Goal: Task Accomplishment & Management: Complete application form

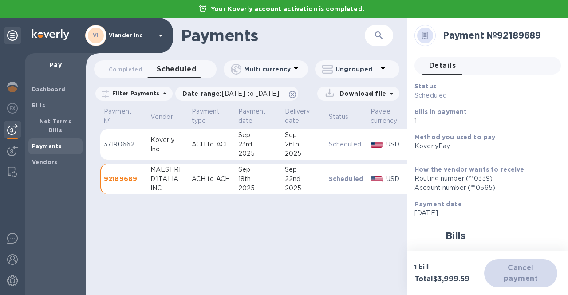
click at [148, 40] on div "VI Viander inc" at bounding box center [125, 35] width 81 height 21
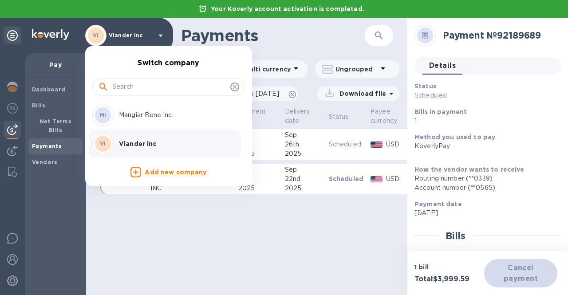
click at [145, 119] on p "Mangiar Bene inc" at bounding box center [175, 115] width 112 height 9
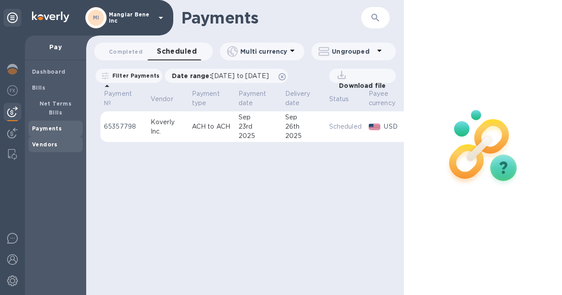
click at [48, 141] on b "Vendors" at bounding box center [45, 144] width 26 height 7
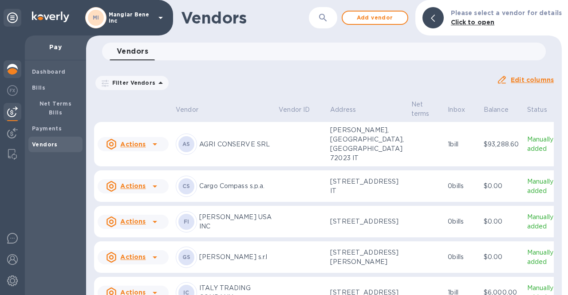
click at [10, 67] on img at bounding box center [12, 69] width 11 height 11
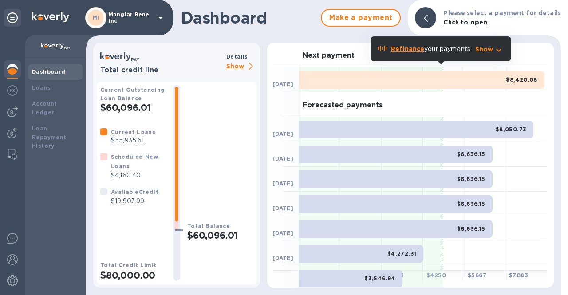
click at [239, 66] on p "Show" at bounding box center [241, 66] width 30 height 11
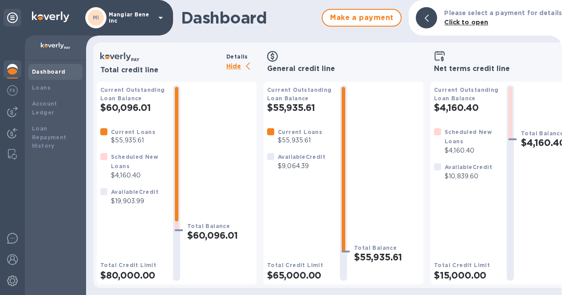
click at [239, 66] on p "Hide" at bounding box center [241, 66] width 30 height 11
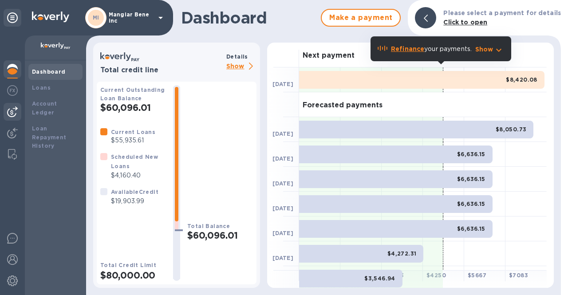
click at [11, 116] on img at bounding box center [12, 112] width 11 height 11
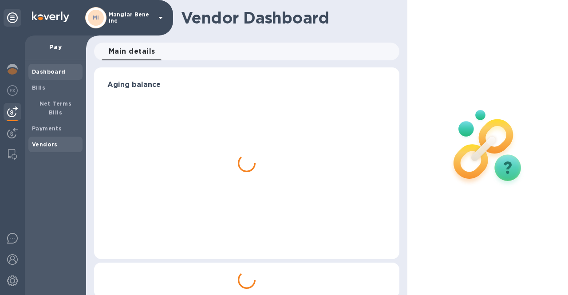
click at [39, 140] on span "Vendors" at bounding box center [45, 144] width 26 height 9
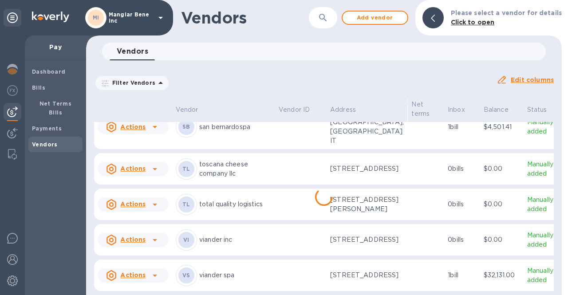
scroll to position [711, 0]
click at [154, 235] on icon at bounding box center [155, 240] width 11 height 11
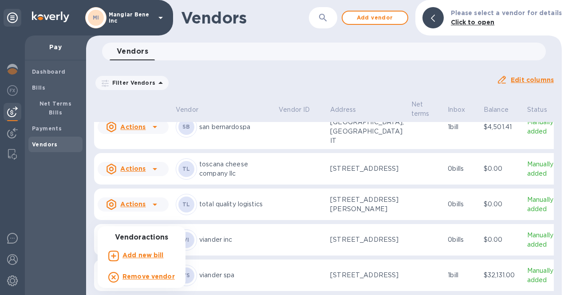
click at [142, 262] on div "Add new bill" at bounding box center [143, 256] width 45 height 14
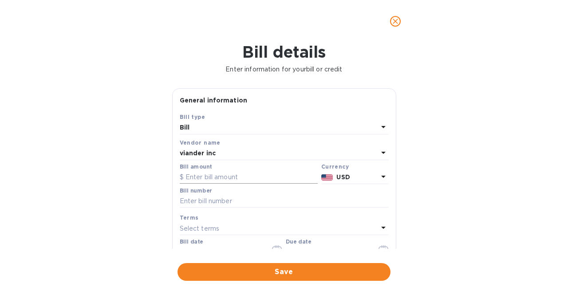
click at [196, 174] on input "text" at bounding box center [249, 177] width 138 height 13
type input "9,000.00"
click at [196, 200] on input "text" at bounding box center [284, 201] width 209 height 13
type input "63046"
click at [190, 243] on label "Bill date" at bounding box center [192, 242] width 24 height 5
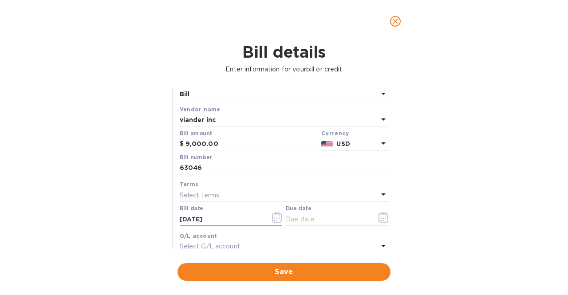
scroll to position [44, 0]
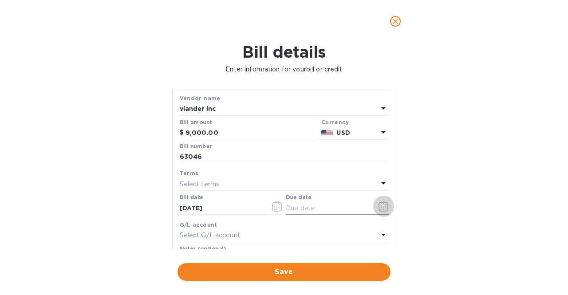
click at [384, 207] on icon "button" at bounding box center [384, 206] width 10 height 11
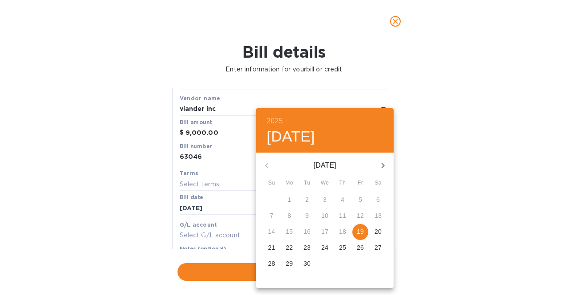
click at [364, 229] on span "19" at bounding box center [360, 231] width 16 height 9
type input "[DATE]"
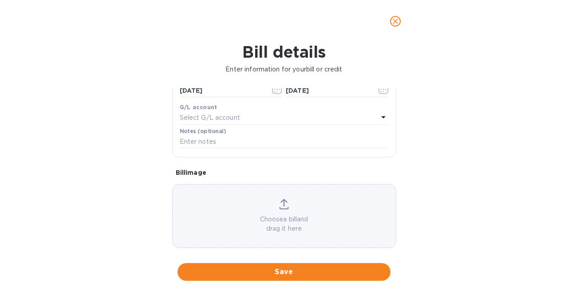
scroll to position [173, 0]
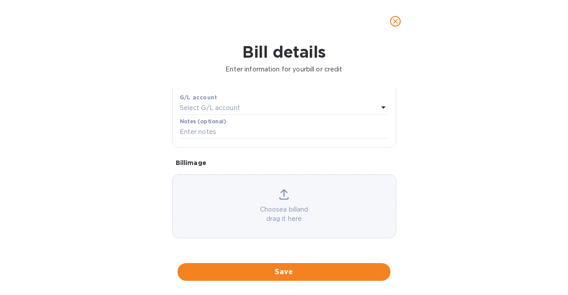
click at [281, 194] on icon at bounding box center [284, 194] width 10 height 11
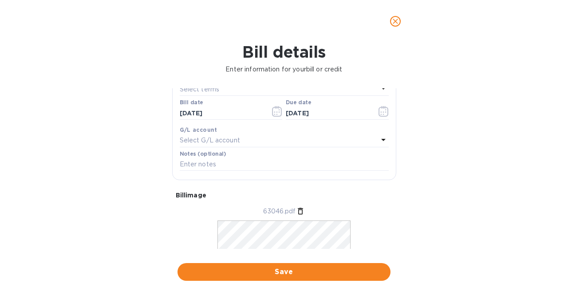
scroll to position [129, 0]
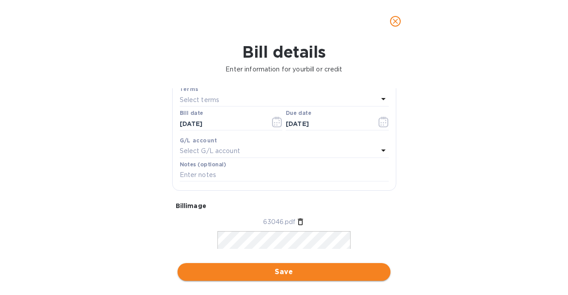
click at [295, 277] on span "Save" at bounding box center [284, 272] width 199 height 11
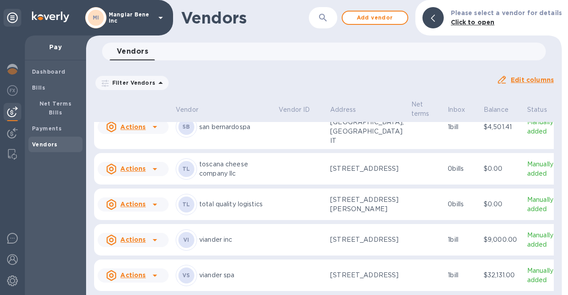
scroll to position [711, 0]
click at [30, 121] on div "Payments" at bounding box center [55, 129] width 54 height 16
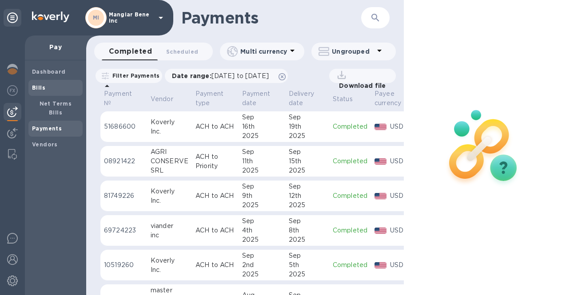
click at [46, 89] on span "Bills" at bounding box center [55, 87] width 47 height 9
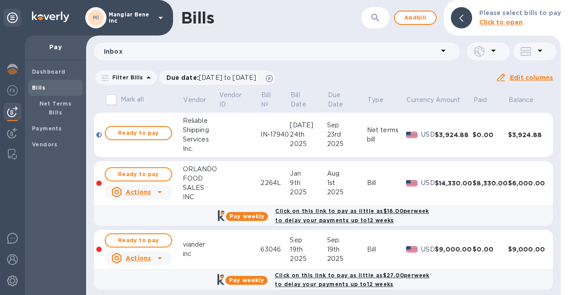
scroll to position [6, 0]
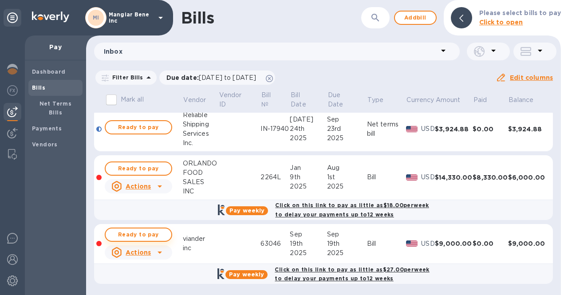
click at [145, 237] on span "Ready to pay" at bounding box center [138, 235] width 51 height 11
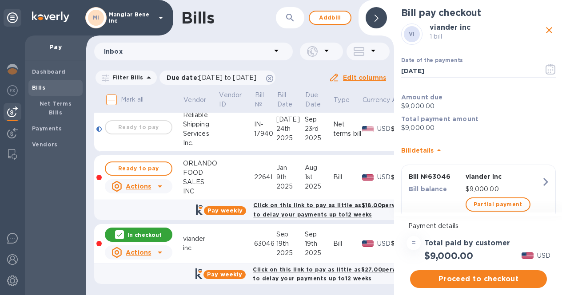
click at [501, 281] on span "Proceed to checkout" at bounding box center [478, 279] width 123 height 11
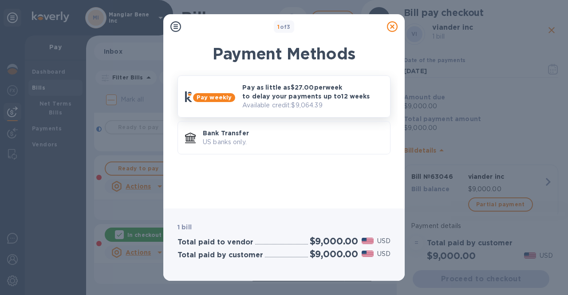
click at [286, 96] on p "Pay as little as $27.00 per week to delay your payments up to 12 weeks" at bounding box center [312, 92] width 141 height 18
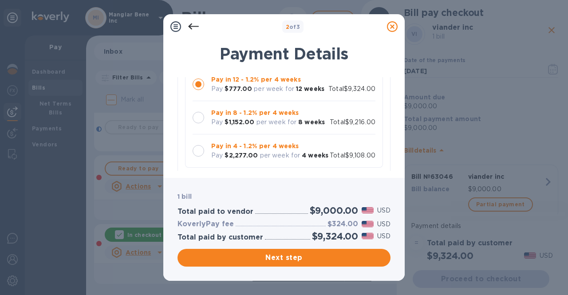
scroll to position [133, 0]
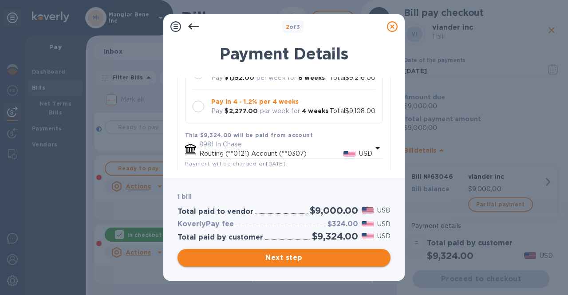
click at [280, 261] on span "Next step" at bounding box center [284, 258] width 199 height 11
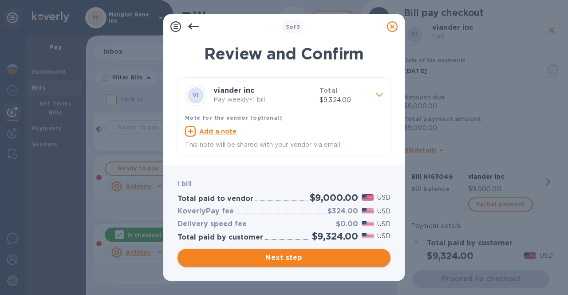
click at [281, 261] on span "Next step" at bounding box center [284, 258] width 199 height 11
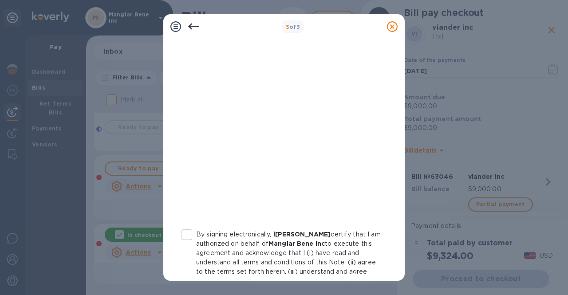
scroll to position [201, 0]
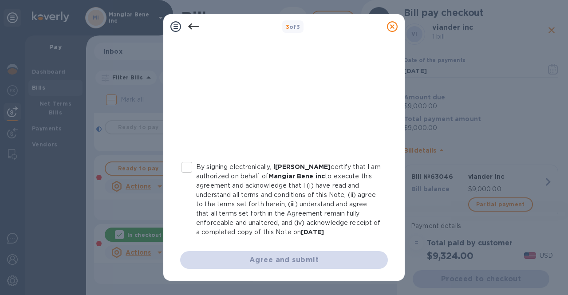
click at [186, 166] on input "By signing electronically, I [PERSON_NAME] certify that I am authorized on beha…" at bounding box center [187, 167] width 19 height 19
checkbox input "true"
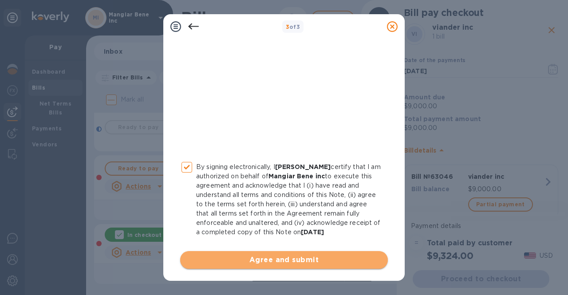
click at [291, 260] on span "Agree and submit" at bounding box center [284, 260] width 194 height 11
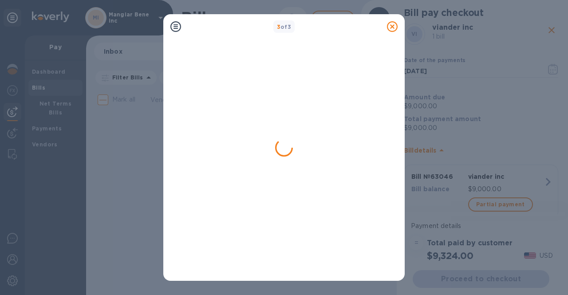
scroll to position [0, 0]
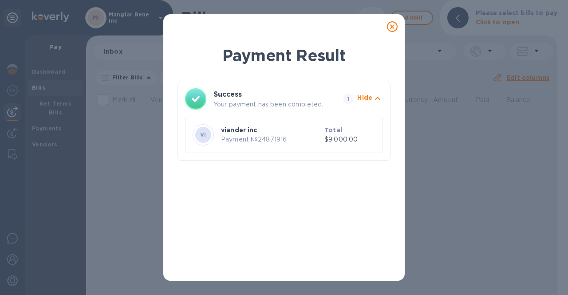
click at [368, 98] on p "Hide" at bounding box center [364, 97] width 15 height 9
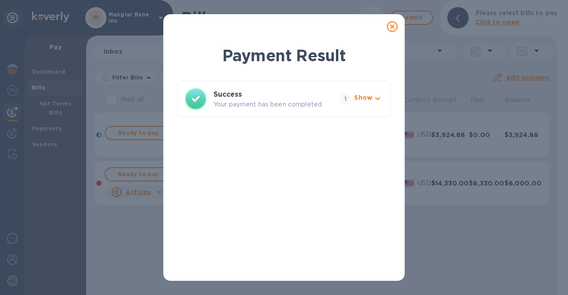
click at [393, 28] on icon at bounding box center [392, 26] width 11 height 11
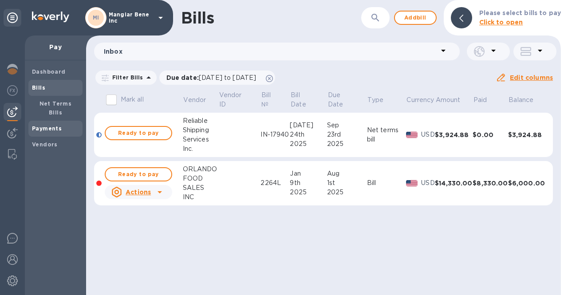
click at [40, 125] on b "Payments" at bounding box center [47, 128] width 30 height 7
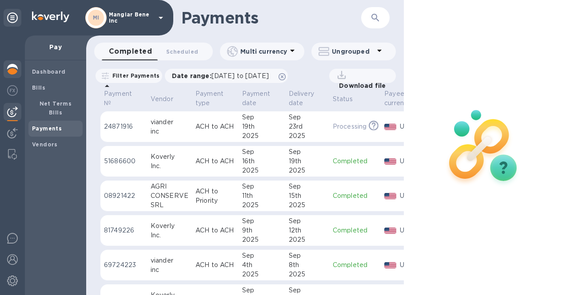
click at [8, 68] on img at bounding box center [12, 69] width 11 height 11
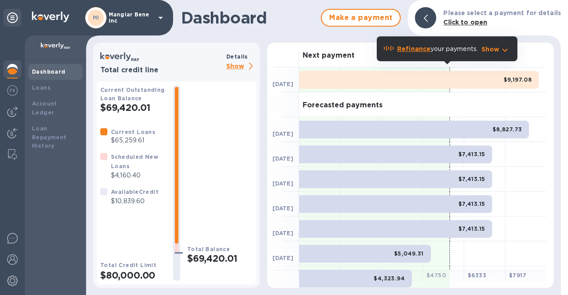
click at [240, 68] on p "Show" at bounding box center [241, 66] width 30 height 11
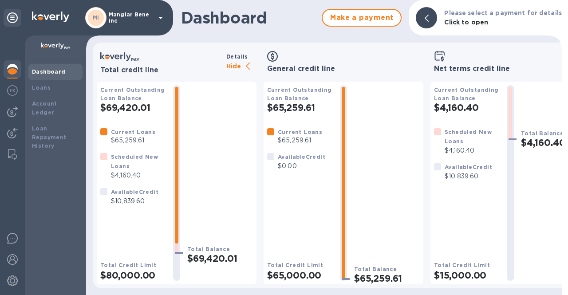
click at [232, 64] on p "Hide" at bounding box center [241, 66] width 30 height 11
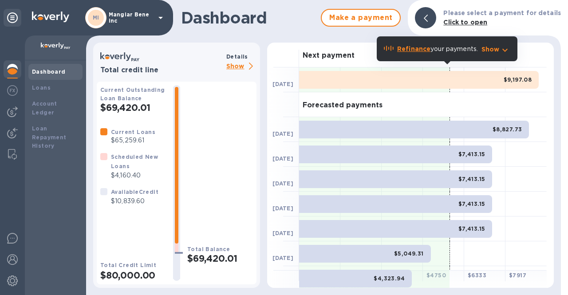
click at [157, 17] on icon at bounding box center [160, 17] width 11 height 11
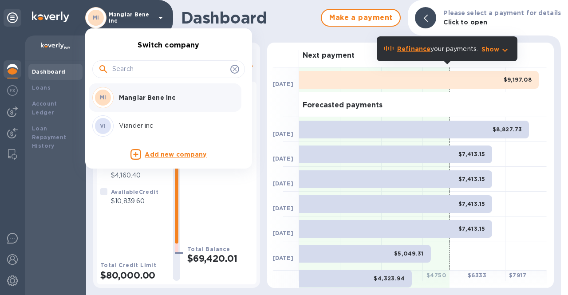
click at [157, 17] on div at bounding box center [284, 147] width 568 height 295
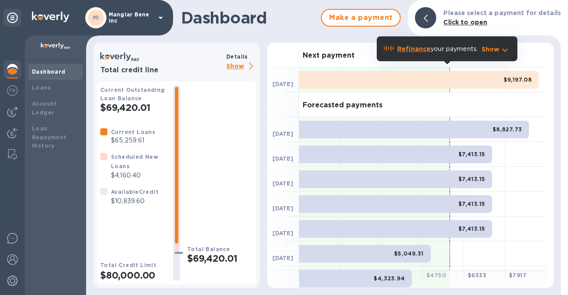
click at [157, 17] on icon at bounding box center [160, 17] width 11 height 11
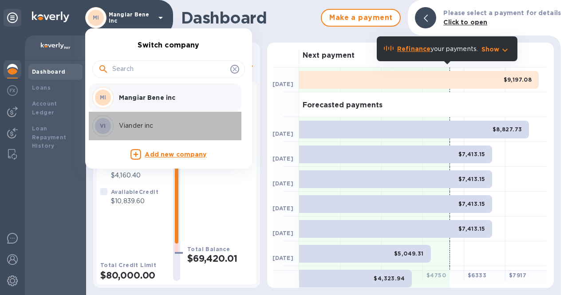
click at [144, 130] on p "Viander inc" at bounding box center [175, 125] width 112 height 9
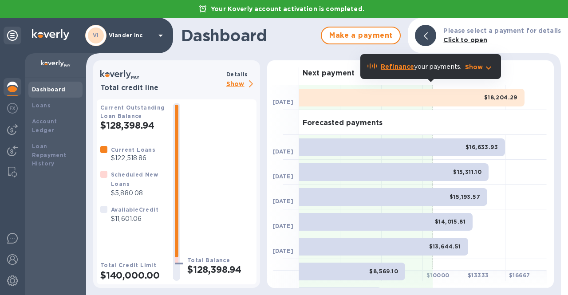
click at [236, 84] on p "Show" at bounding box center [241, 84] width 30 height 11
